Goal: Find specific page/section: Locate a particular part of the current website

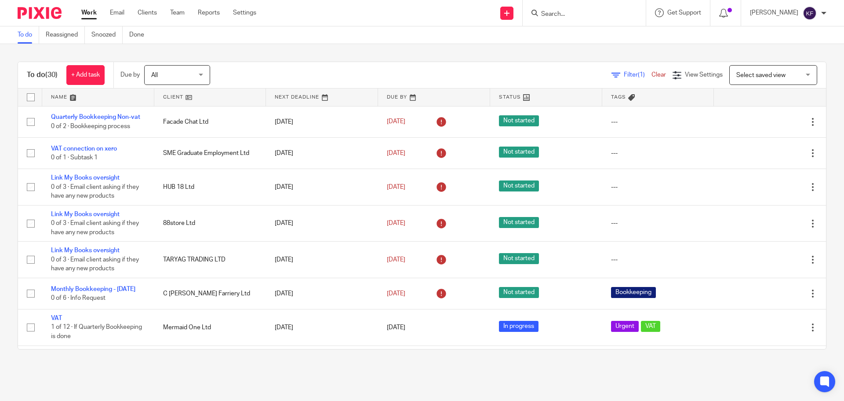
click at [597, 14] on input "Search" at bounding box center [580, 15] width 79 height 8
type input "litt"
click at [582, 32] on link at bounding box center [604, 38] width 131 height 20
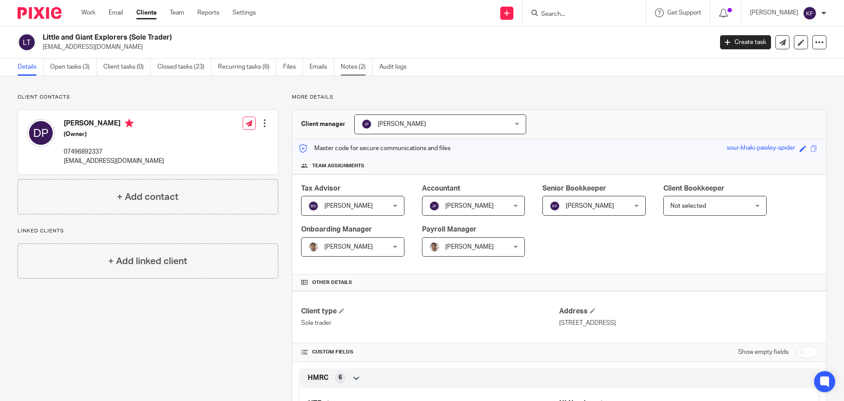
click at [353, 70] on link "Notes (2)" at bounding box center [357, 66] width 32 height 17
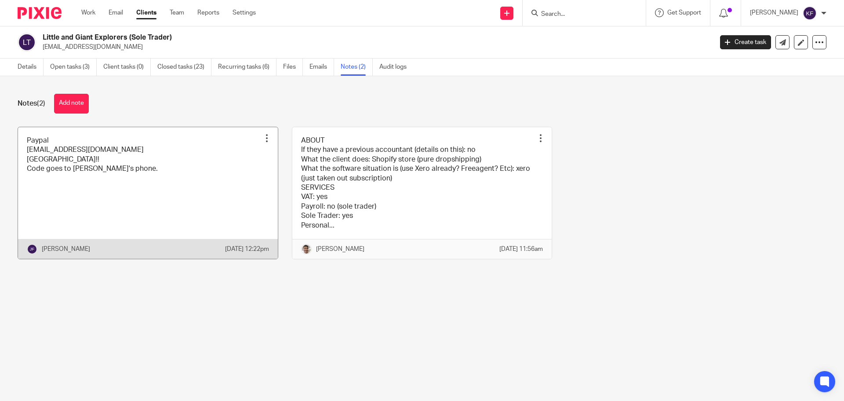
click at [86, 168] on link at bounding box center [148, 193] width 260 height 132
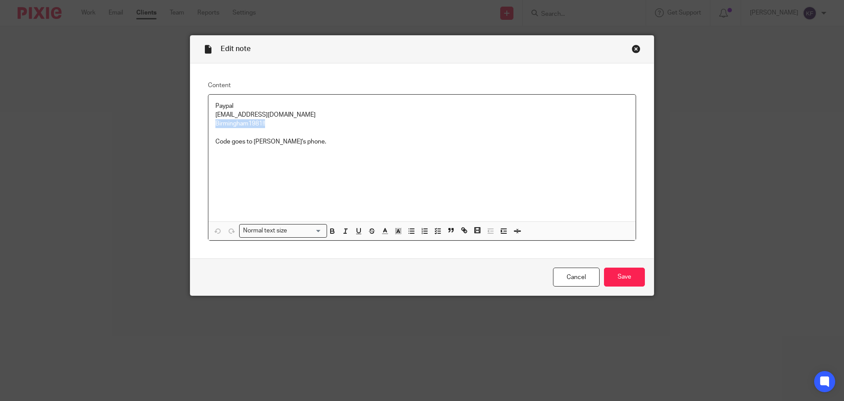
drag, startPoint x: 276, startPoint y: 122, endPoint x: 190, endPoint y: 120, distance: 86.2
click at [190, 120] on div "Content Paypal sales@littleandgiantexplorers.co.uk Birmingham1981!! Code goes t…" at bounding box center [422, 160] width 464 height 195
copy p "Birmingham1981!!"
click at [632, 49] on div "Close this dialog window" at bounding box center [636, 48] width 9 height 9
